Goal: Transaction & Acquisition: Purchase product/service

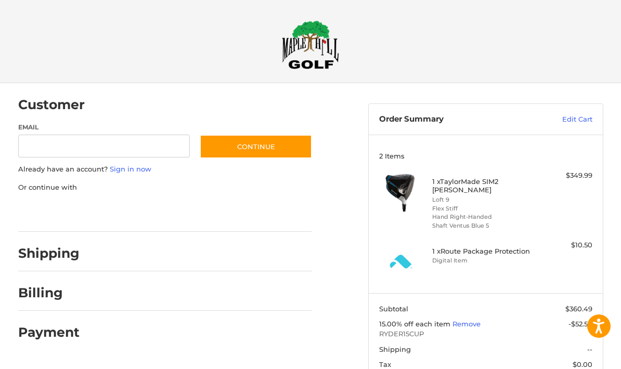
click at [465, 260] on li "Digital Item" at bounding box center [484, 260] width 104 height 9
click at [580, 124] on link "Edit Cart" at bounding box center [558, 119] width 68 height 10
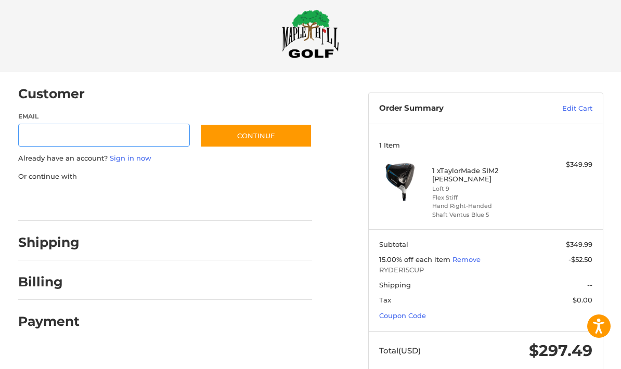
scroll to position [9, 0]
